Goal: Navigation & Orientation: Find specific page/section

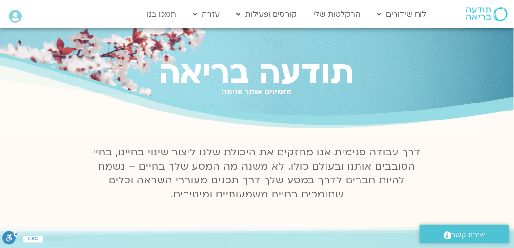
click at [16, 15] on icon at bounding box center [15, 16] width 13 height 13
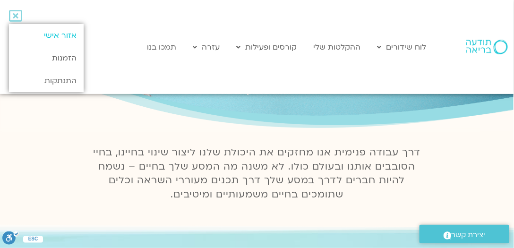
click at [68, 36] on link "אזור אישי" at bounding box center [46, 35] width 75 height 23
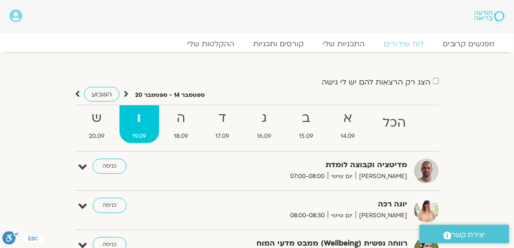
click at [16, 14] on icon at bounding box center [15, 15] width 13 height 13
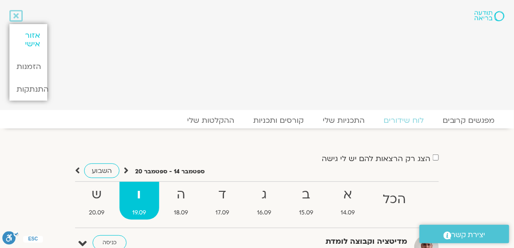
click at [33, 37] on link "אזור אישי" at bounding box center [28, 39] width 38 height 31
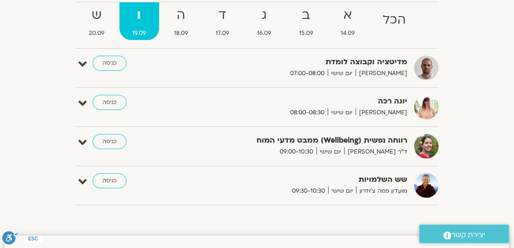
scroll to position [114, 0]
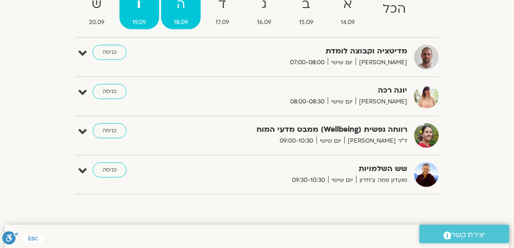
click at [181, 10] on strong "ה" at bounding box center [181, 4] width 40 height 21
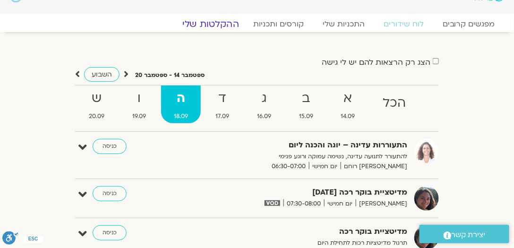
scroll to position [0, 0]
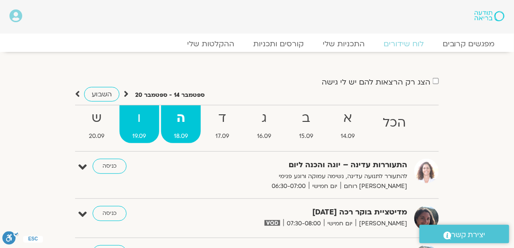
click at [135, 123] on strong "ו" at bounding box center [140, 118] width 40 height 21
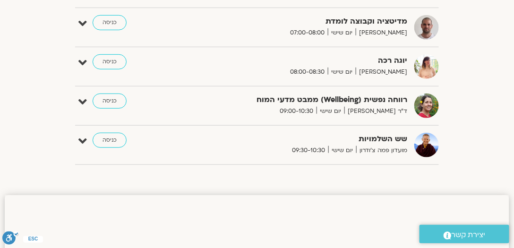
scroll to position [72, 0]
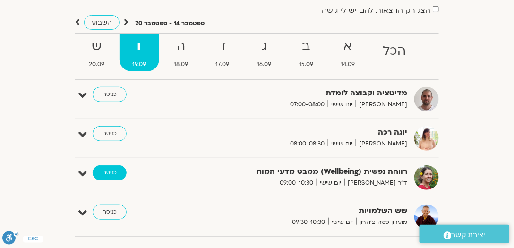
click at [112, 173] on link "כניסה" at bounding box center [110, 172] width 34 height 15
